Goal: Information Seeking & Learning: Learn about a topic

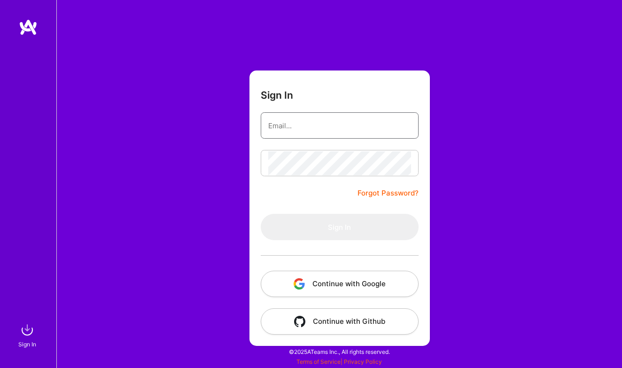
click at [405, 126] on input "email" at bounding box center [339, 126] width 143 height 24
click at [0, 363] on com-1password-button at bounding box center [0, 363] width 0 height 0
type input "[EMAIL_ADDRESS][DOMAIN_NAME]"
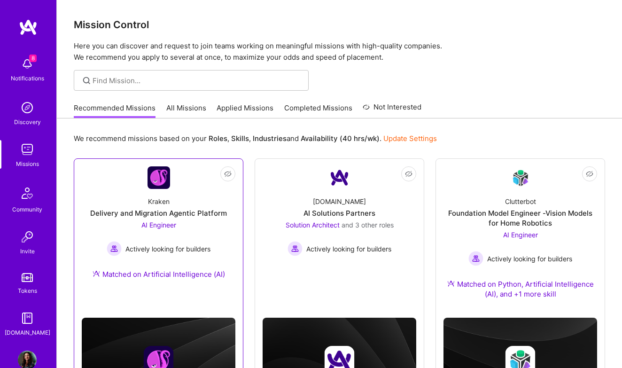
click at [187, 251] on span "Actively looking for builders" at bounding box center [167, 249] width 85 height 10
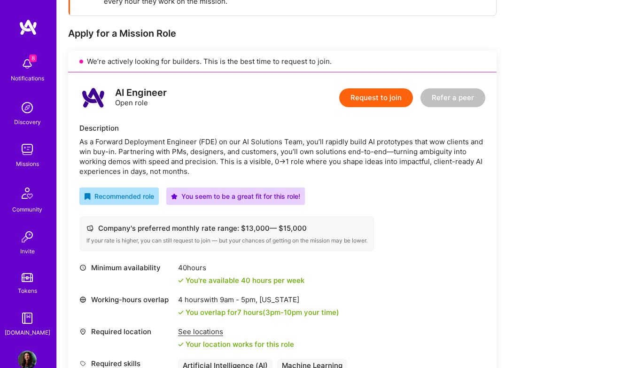
scroll to position [166, 0]
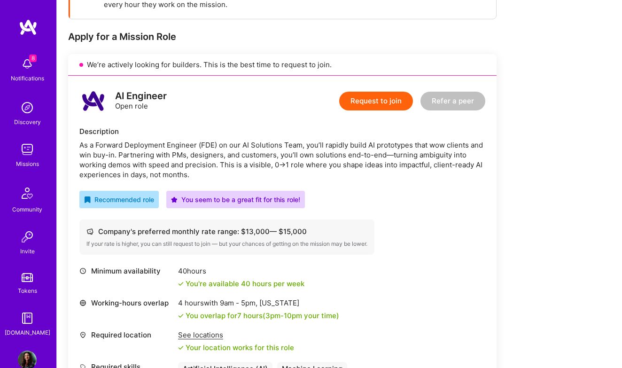
click at [29, 153] on img at bounding box center [27, 149] width 19 height 19
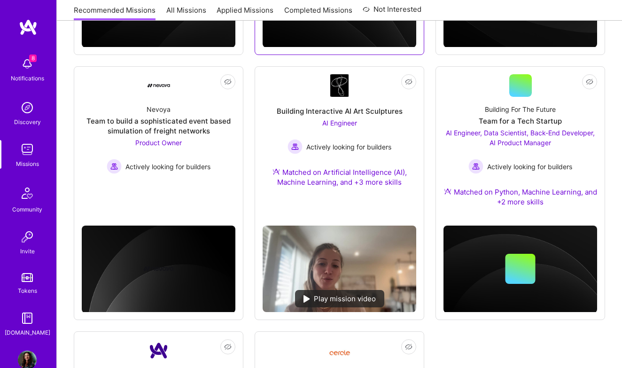
scroll to position [357, 0]
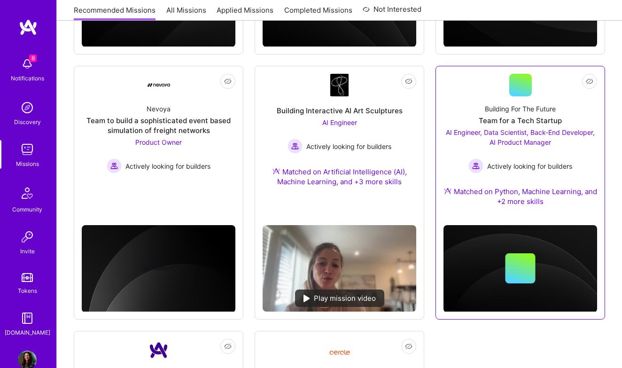
click at [517, 109] on div "Building For The Future" at bounding box center [519, 109] width 71 height 10
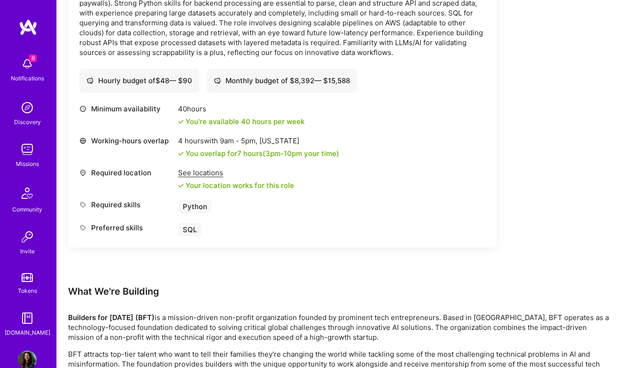
scroll to position [1289, 0]
